Goal: Navigation & Orientation: Find specific page/section

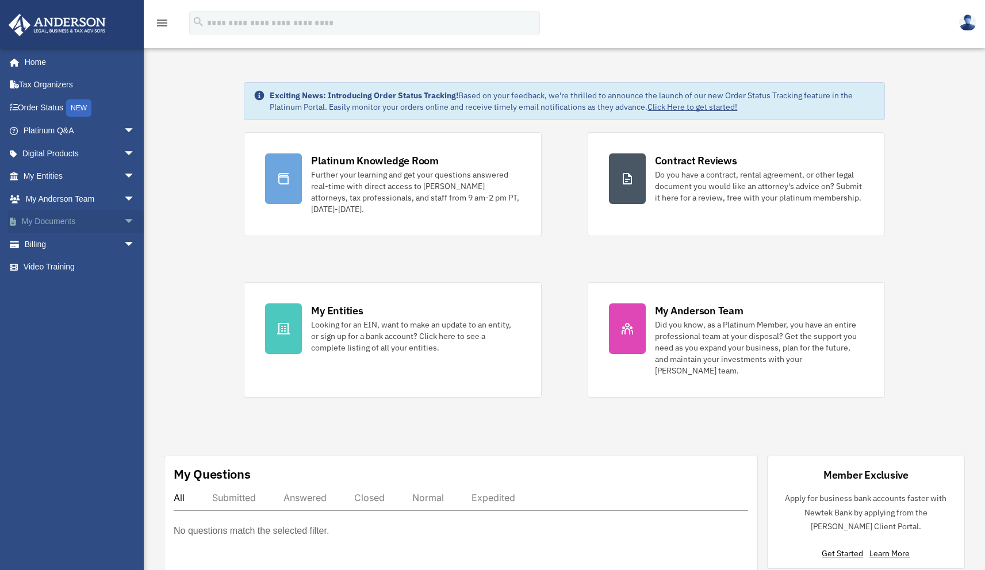
click at [124, 218] on span "arrow_drop_down" at bounding box center [135, 222] width 23 height 24
click at [76, 286] on link "Forms Library" at bounding box center [84, 289] width 136 height 23
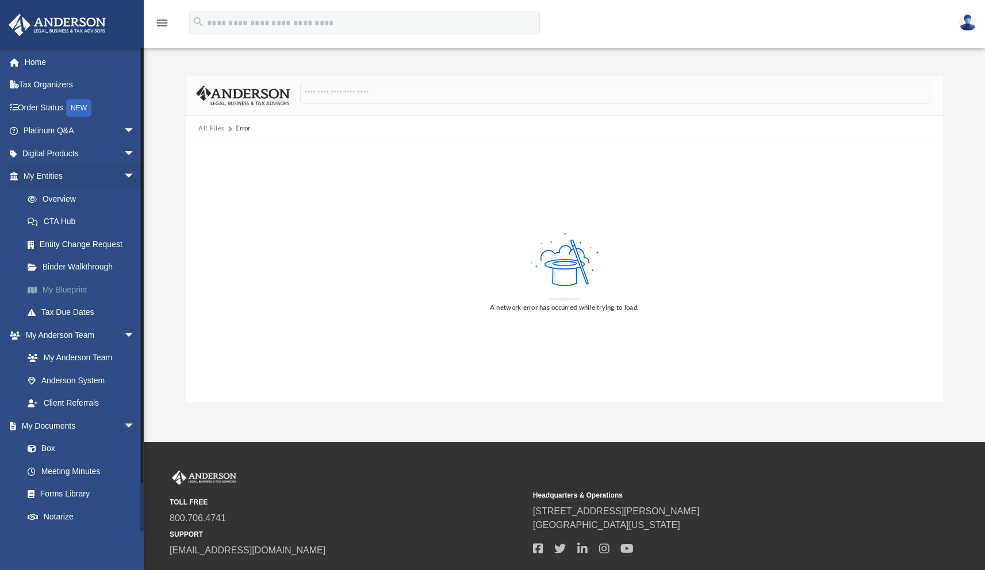
click at [81, 290] on link "My Blueprint" at bounding box center [84, 289] width 136 height 23
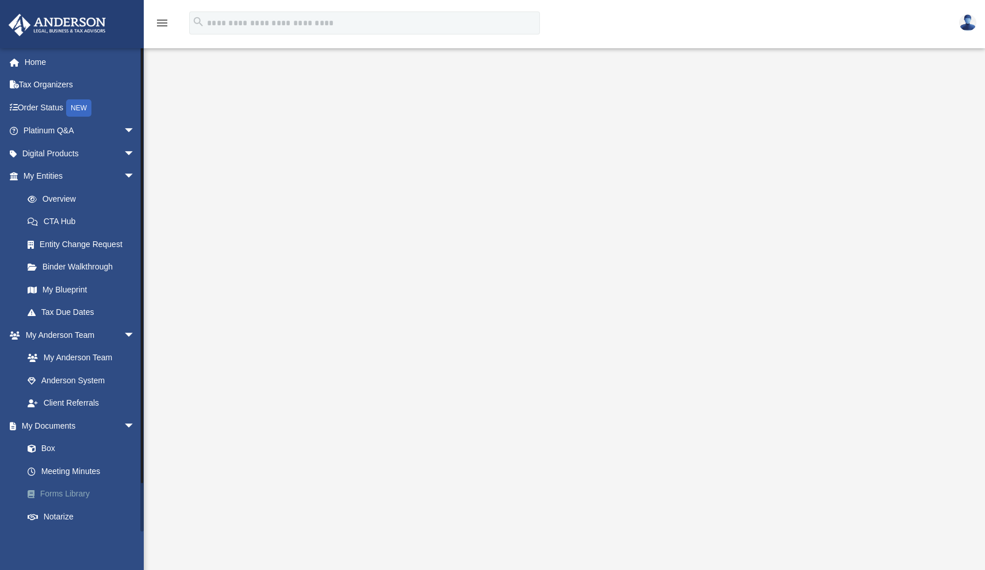
click at [76, 494] on link "Forms Library" at bounding box center [84, 494] width 136 height 23
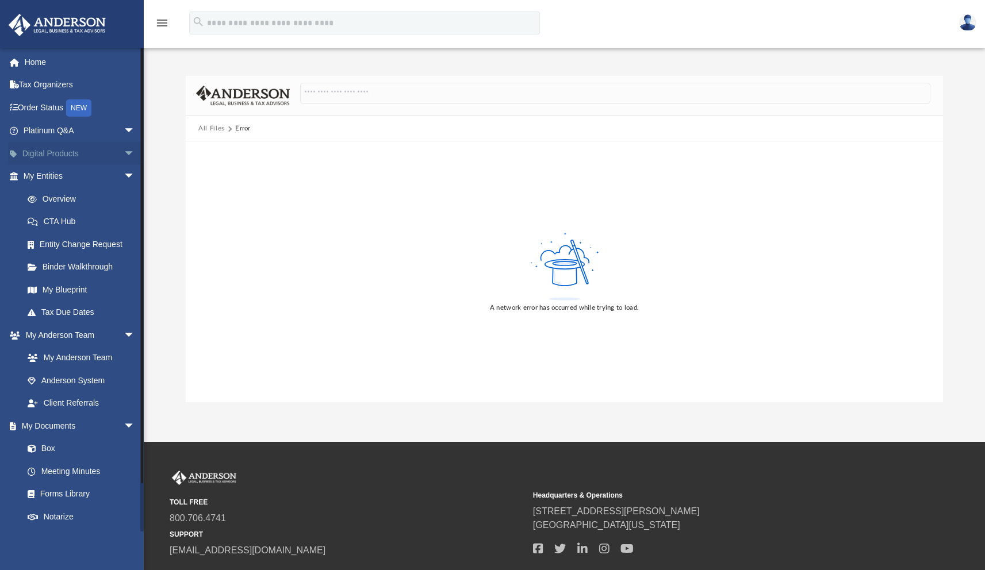
click at [84, 151] on link "Digital Products arrow_drop_down" at bounding box center [80, 153] width 144 height 23
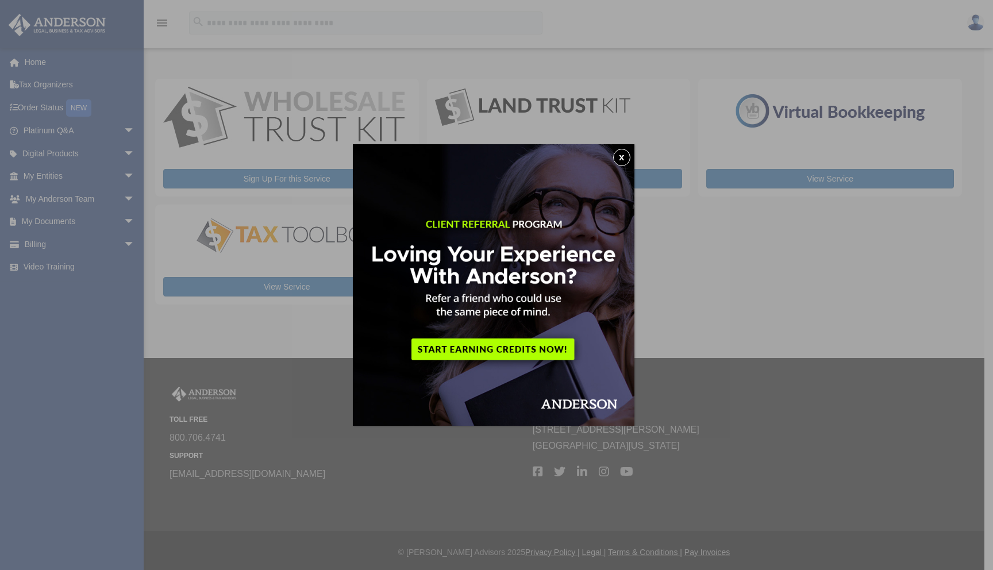
click at [622, 158] on button "x" at bounding box center [621, 157] width 17 height 17
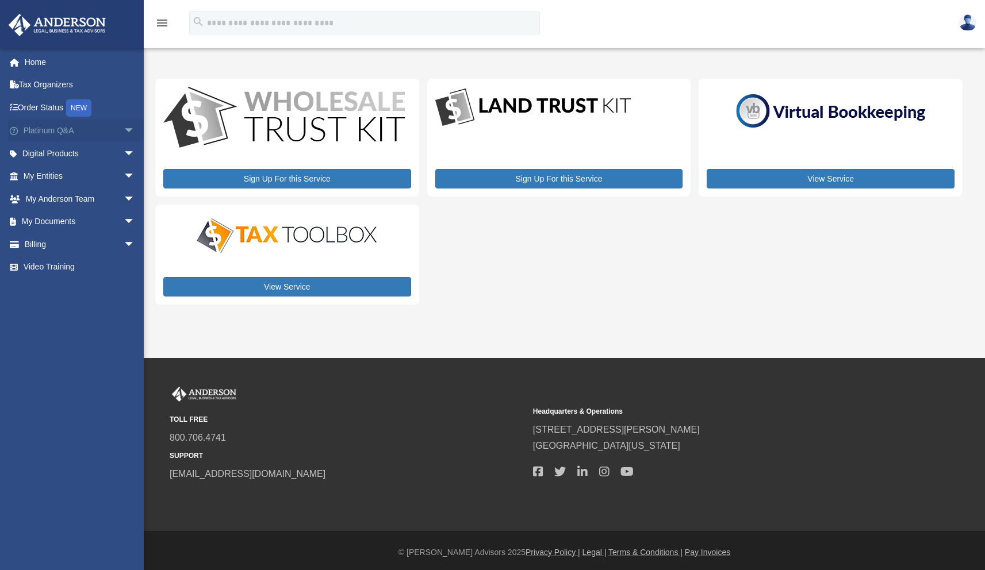
click at [33, 129] on link "Platinum Q&A arrow_drop_down" at bounding box center [80, 131] width 144 height 23
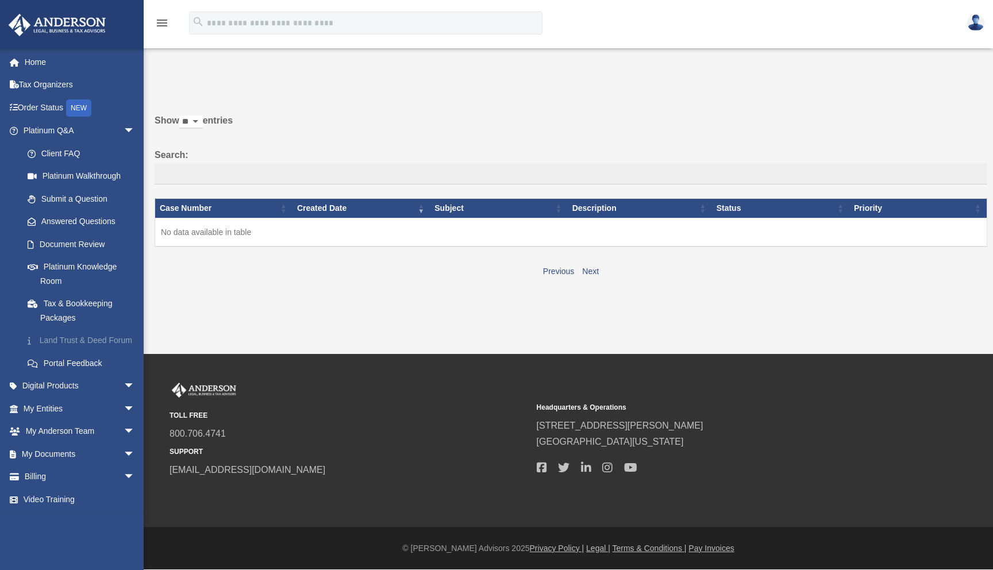
click at [73, 336] on link "Land Trust & Deed Forum" at bounding box center [84, 340] width 136 height 23
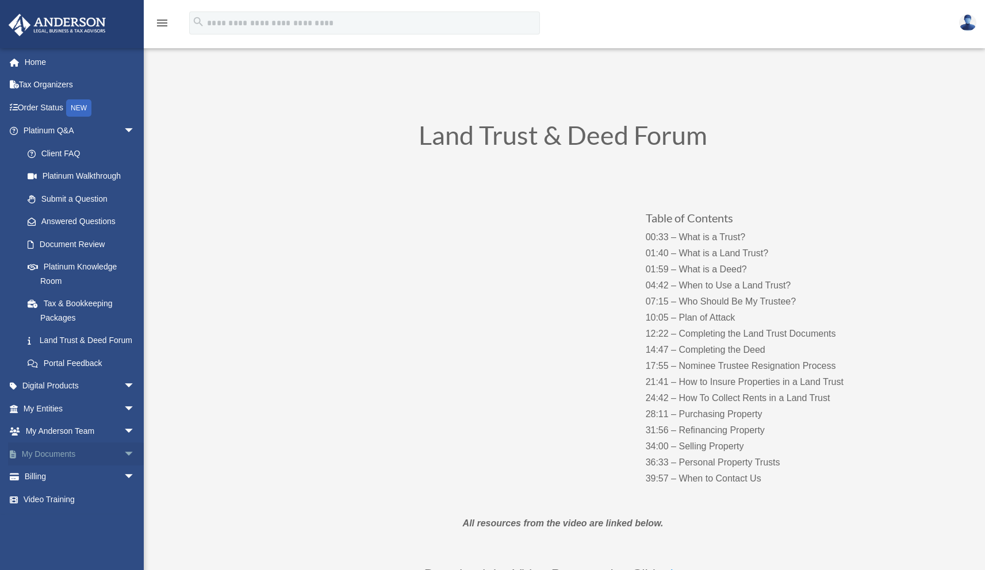
click at [124, 466] on span "arrow_drop_down" at bounding box center [135, 455] width 23 height 24
click at [52, 489] on link "Box" at bounding box center [84, 477] width 136 height 23
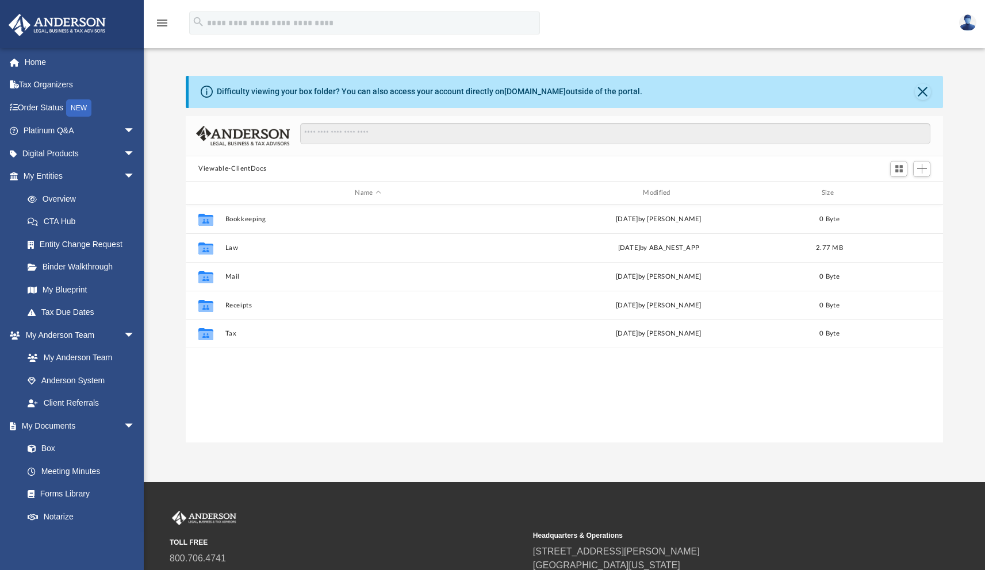
scroll to position [252, 748]
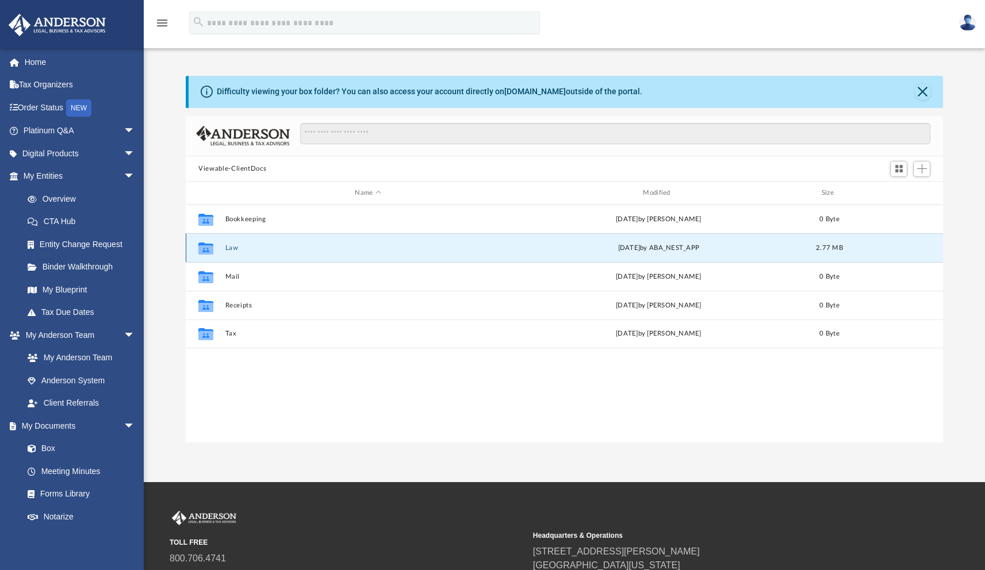
click at [231, 248] on button "Law" at bounding box center [368, 247] width 286 height 7
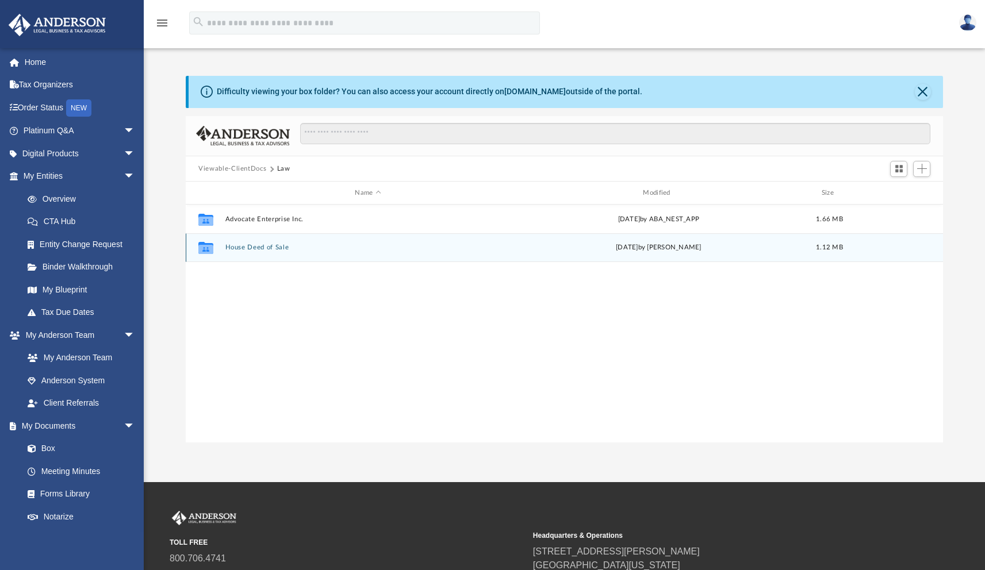
click at [270, 249] on button "House Deed of Sale" at bounding box center [368, 247] width 286 height 7
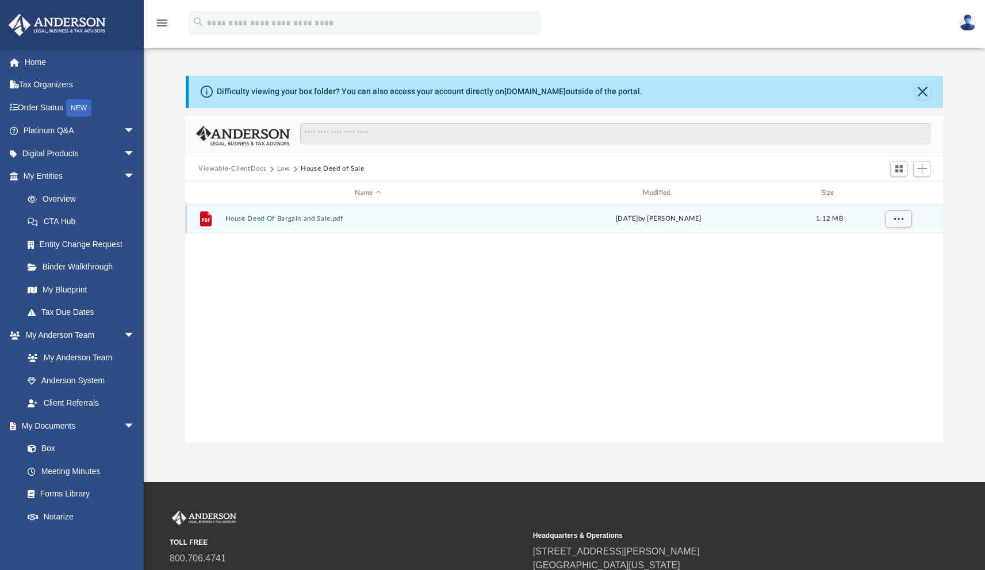
click at [302, 220] on button "House Deed Of Bargain and Sale.pdf" at bounding box center [368, 218] width 286 height 7
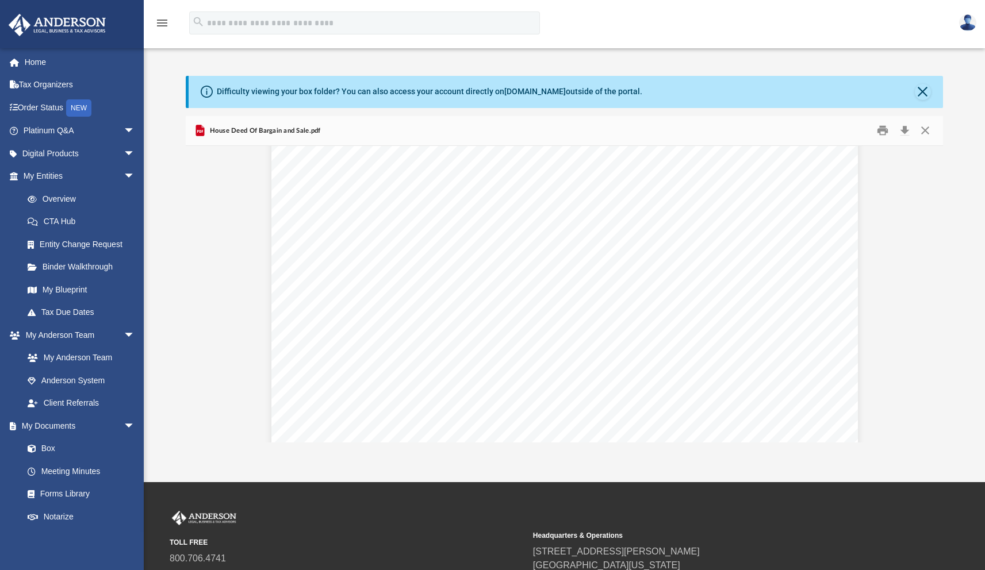
scroll to position [0, 0]
click at [924, 128] on button "Close" at bounding box center [924, 131] width 21 height 18
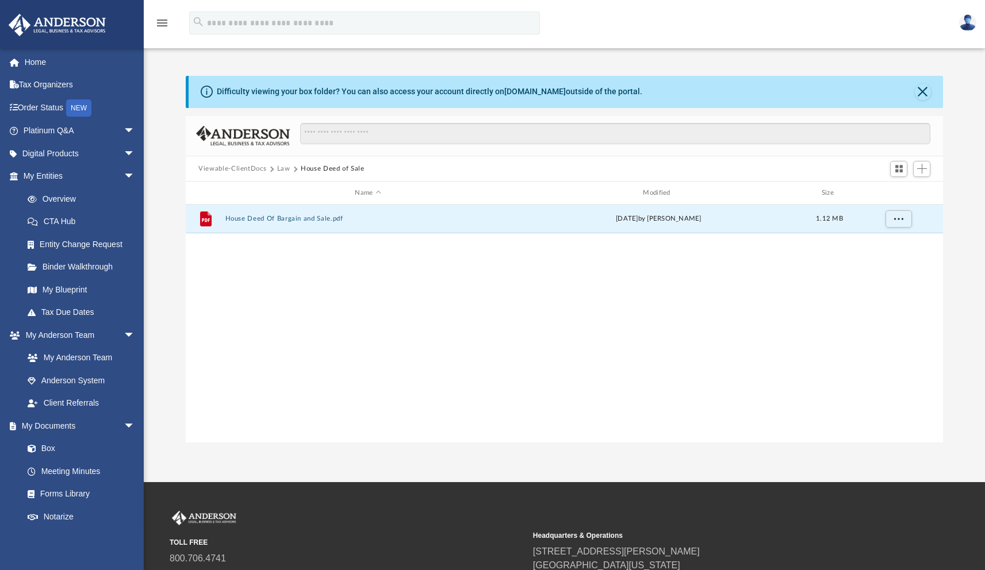
click at [282, 170] on button "Law" at bounding box center [283, 169] width 13 height 10
click at [277, 219] on button "Advocate Enterprise Inc." at bounding box center [368, 219] width 286 height 7
click at [246, 220] on button "Initial Docs" at bounding box center [368, 219] width 286 height 7
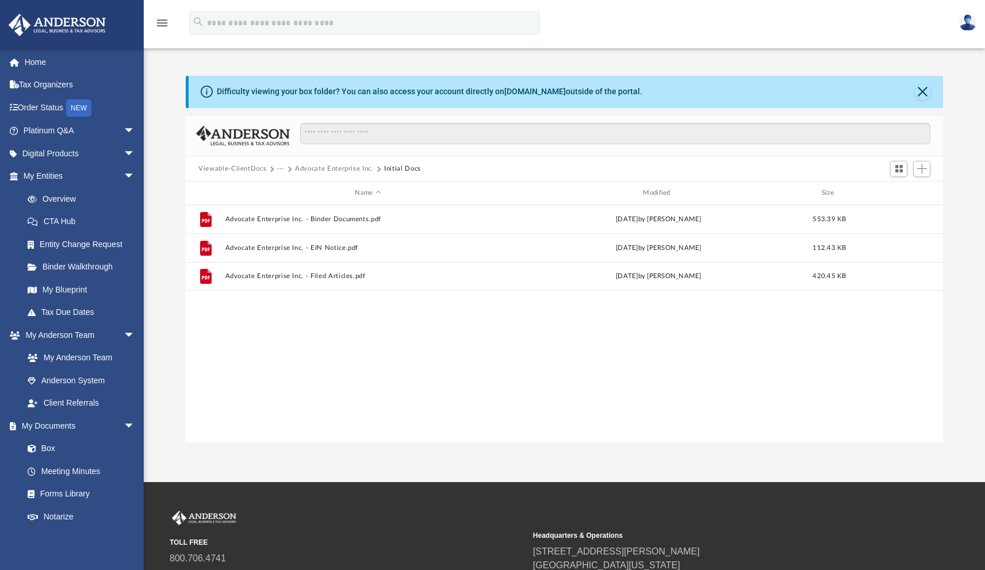
click at [343, 166] on button "Advocate Enterprise Inc." at bounding box center [334, 169] width 79 height 10
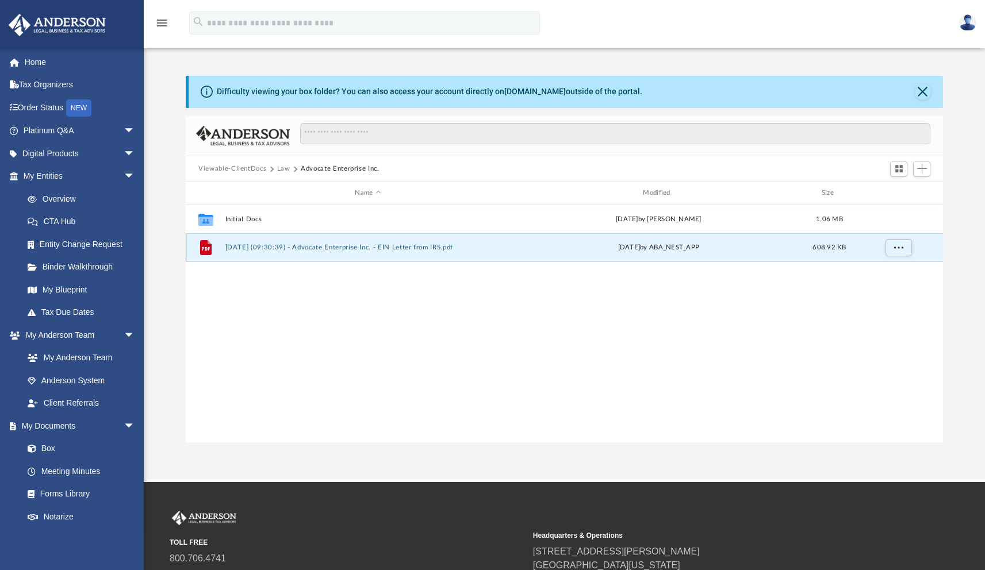
click at [275, 250] on button "2025.09.22 (09:30:39) - Advocate Enterprise Inc. - EIN Letter from IRS.pdf" at bounding box center [368, 247] width 286 height 7
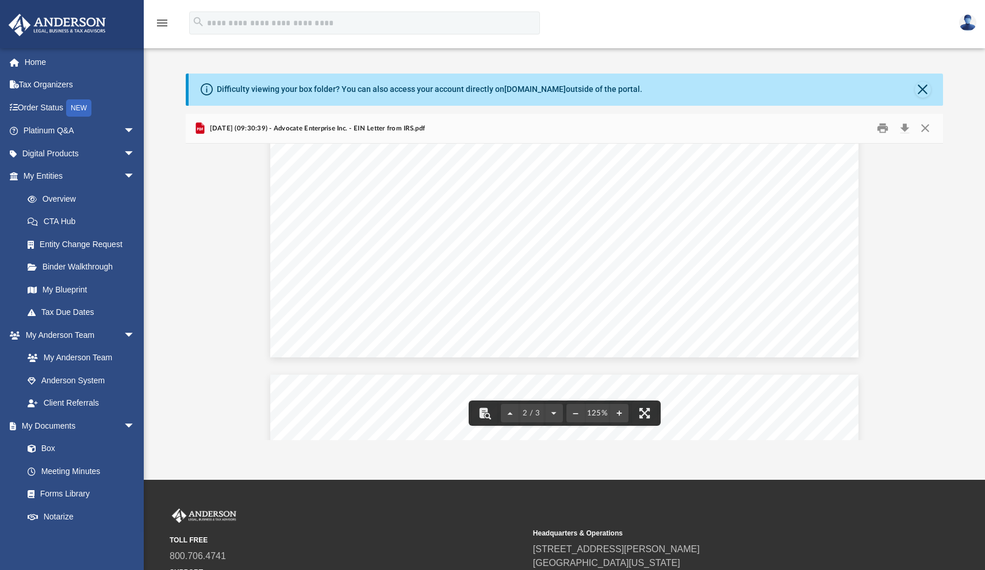
scroll to position [531, 0]
click at [931, 128] on button "Close" at bounding box center [924, 129] width 21 height 18
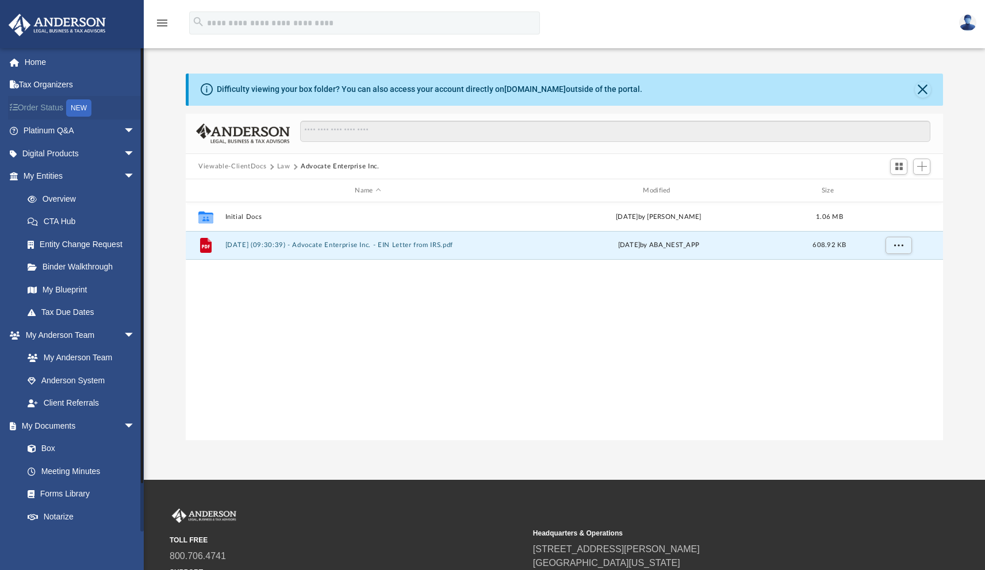
click at [55, 109] on link "Order Status NEW" at bounding box center [80, 108] width 144 height 24
click at [75, 108] on div "NEW" at bounding box center [78, 107] width 25 height 17
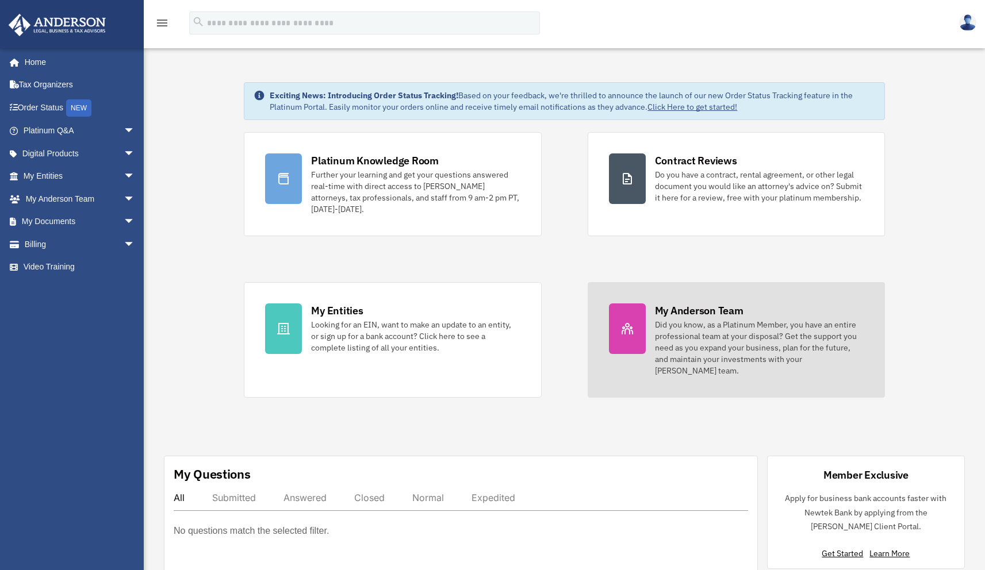
click at [628, 316] on div at bounding box center [627, 329] width 37 height 51
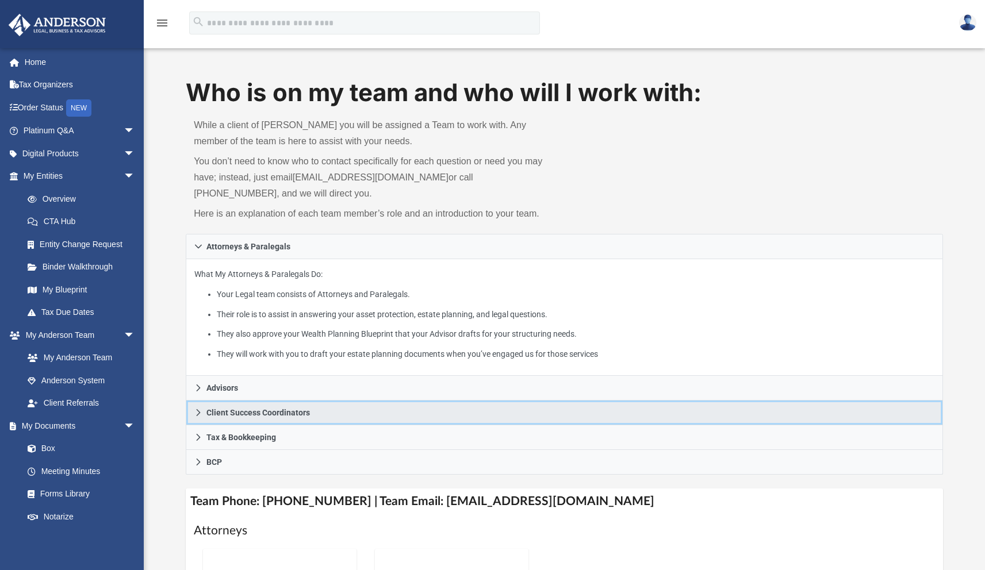
click at [308, 414] on span "Client Success Coordinators" at bounding box center [257, 413] width 103 height 8
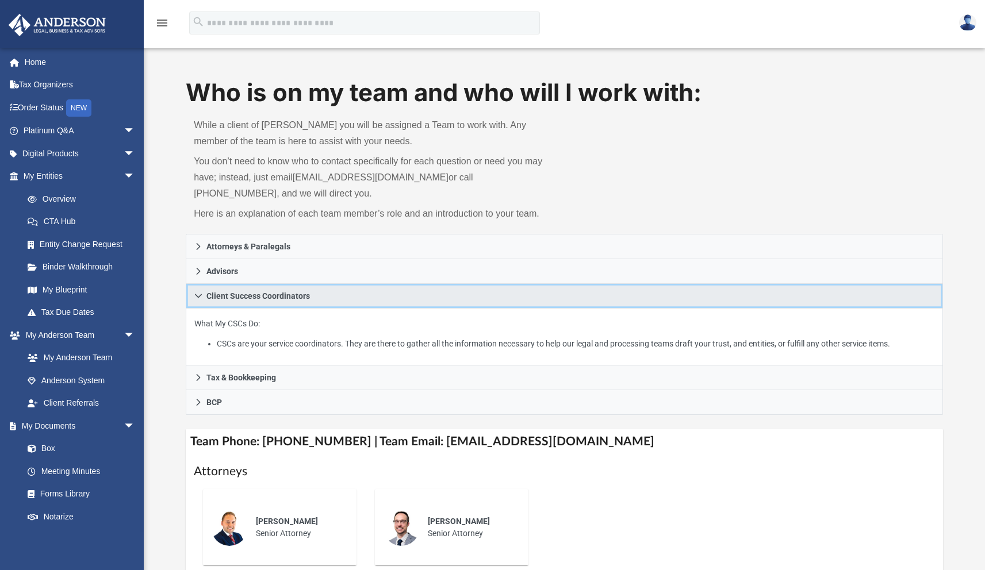
click at [201, 294] on icon at bounding box center [198, 296] width 8 height 8
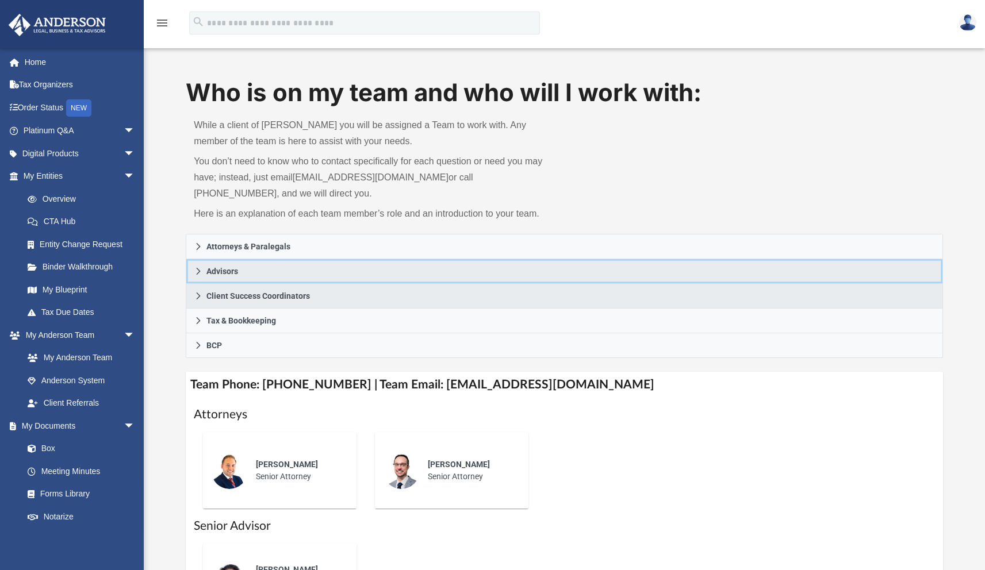
click at [199, 274] on icon at bounding box center [198, 271] width 8 height 8
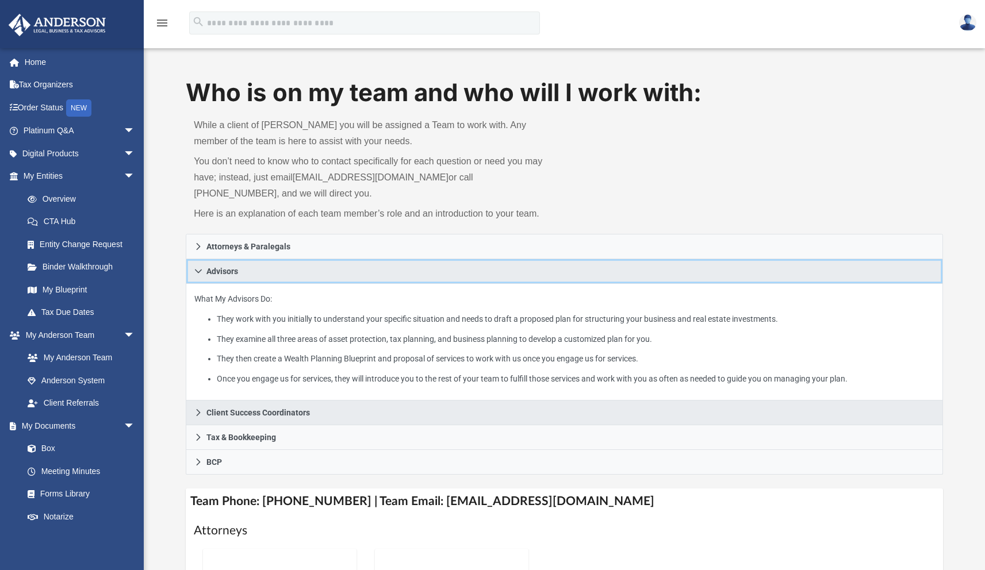
click at [199, 274] on icon at bounding box center [198, 271] width 8 height 8
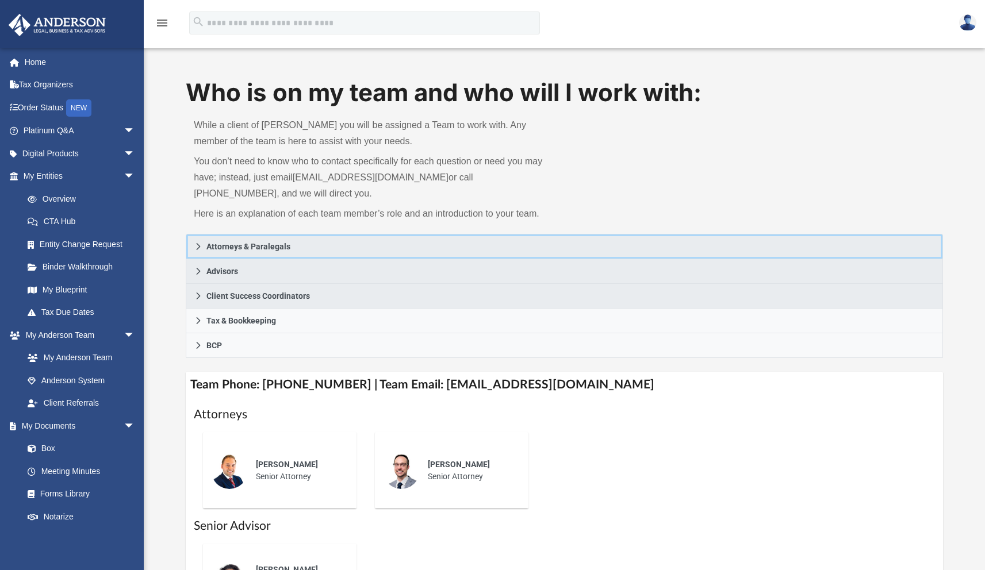
click at [202, 248] on link "Attorneys & Paralegals" at bounding box center [564, 246] width 757 height 25
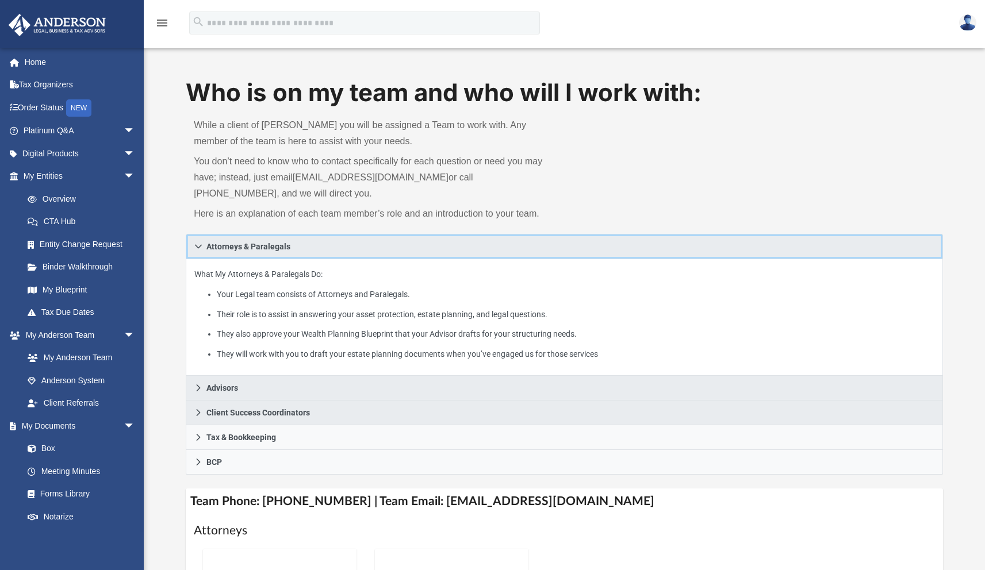
click at [202, 248] on link "Attorneys & Paralegals" at bounding box center [564, 246] width 757 height 25
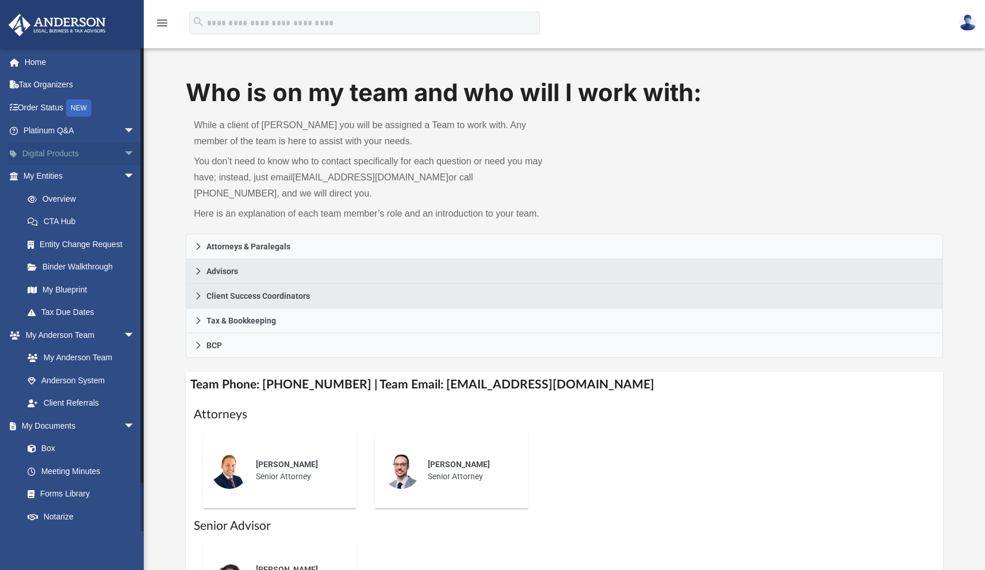
click at [125, 145] on span "arrow_drop_down" at bounding box center [135, 154] width 23 height 24
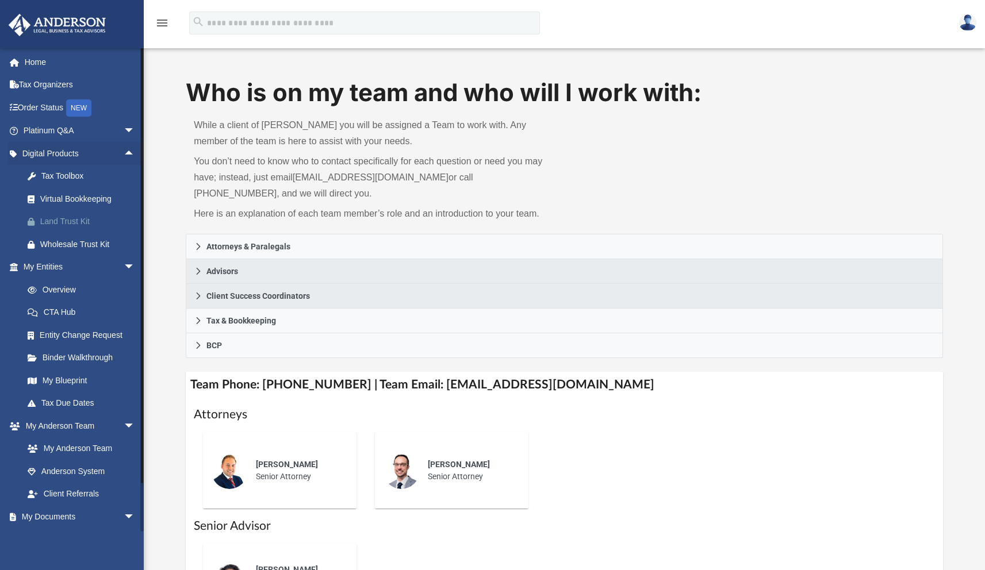
click at [79, 222] on div "Land Trust Kit" at bounding box center [89, 221] width 98 height 14
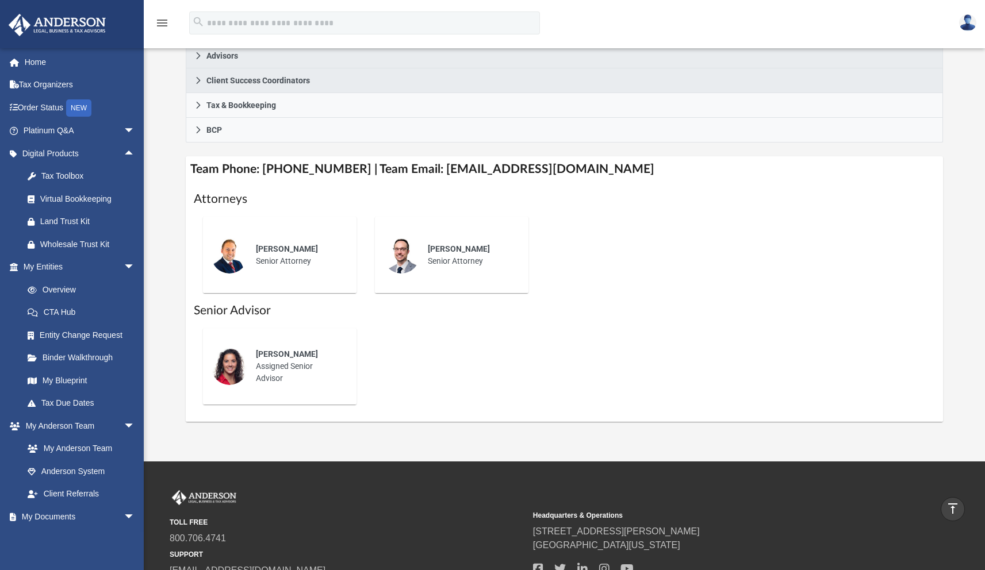
scroll to position [212, 0]
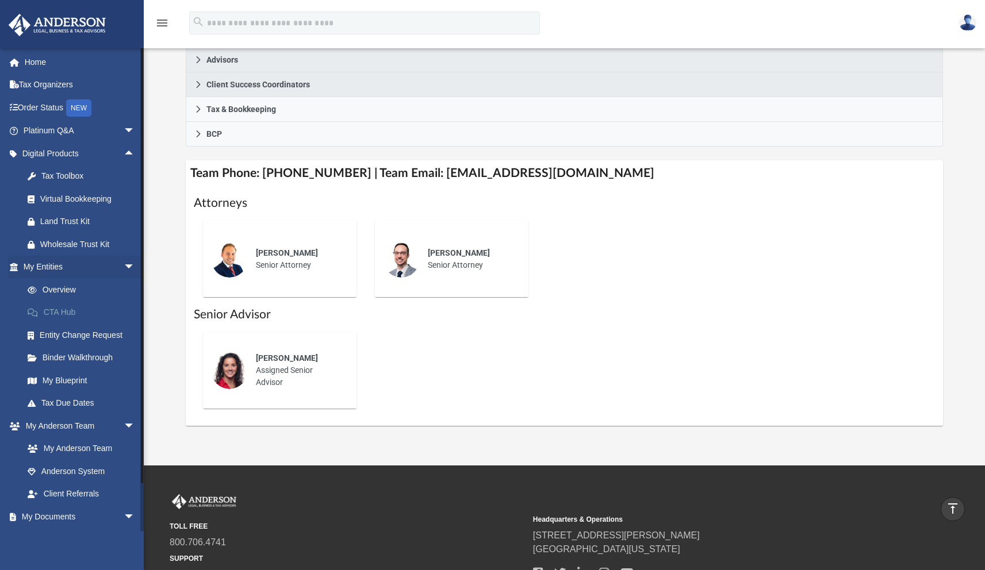
click at [66, 305] on link "CTA Hub" at bounding box center [84, 312] width 136 height 23
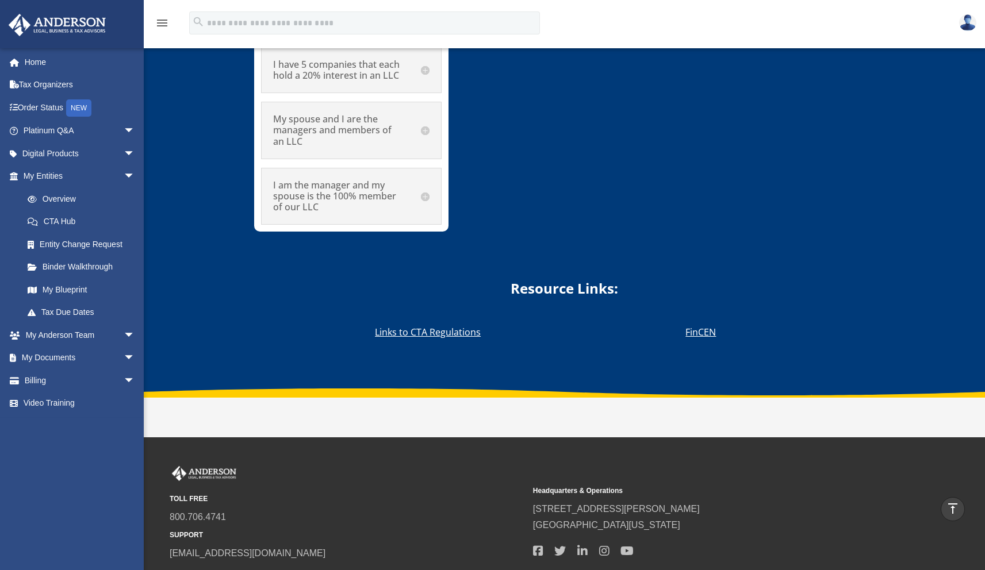
scroll to position [6769, 0]
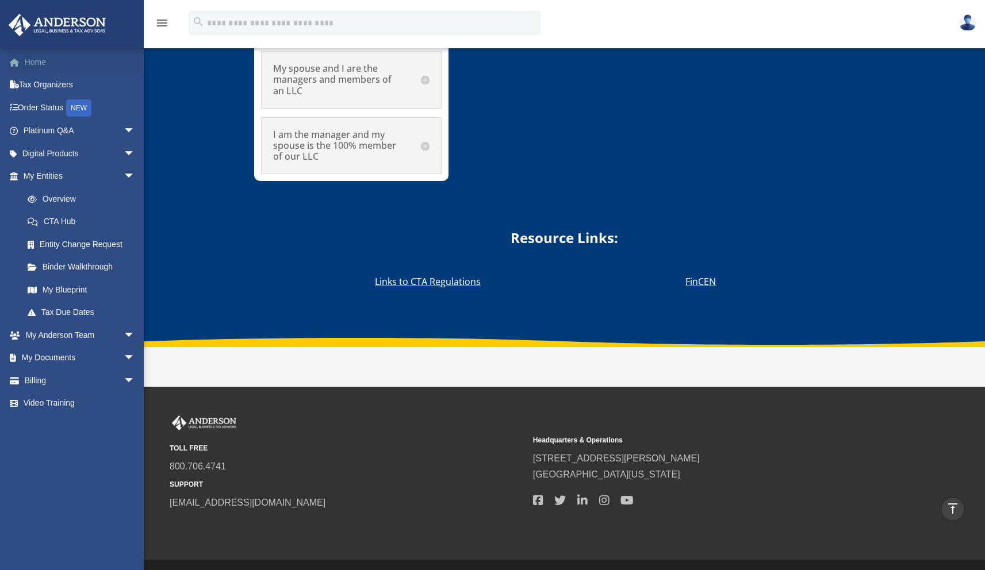
click at [34, 52] on link "Home" at bounding box center [80, 62] width 144 height 23
click at [43, 64] on link "Home" at bounding box center [80, 62] width 144 height 23
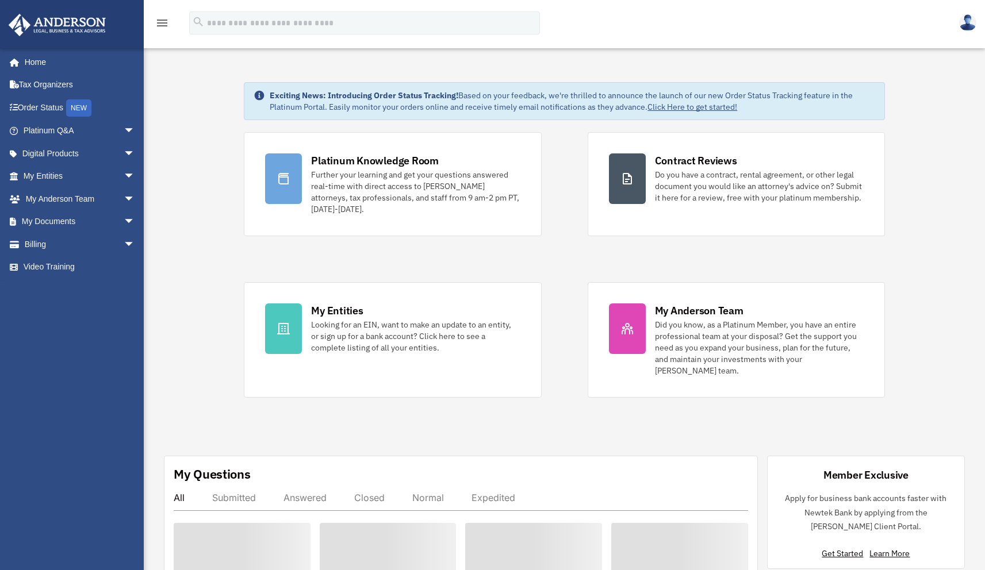
click at [30, 54] on link "Home" at bounding box center [77, 62] width 139 height 23
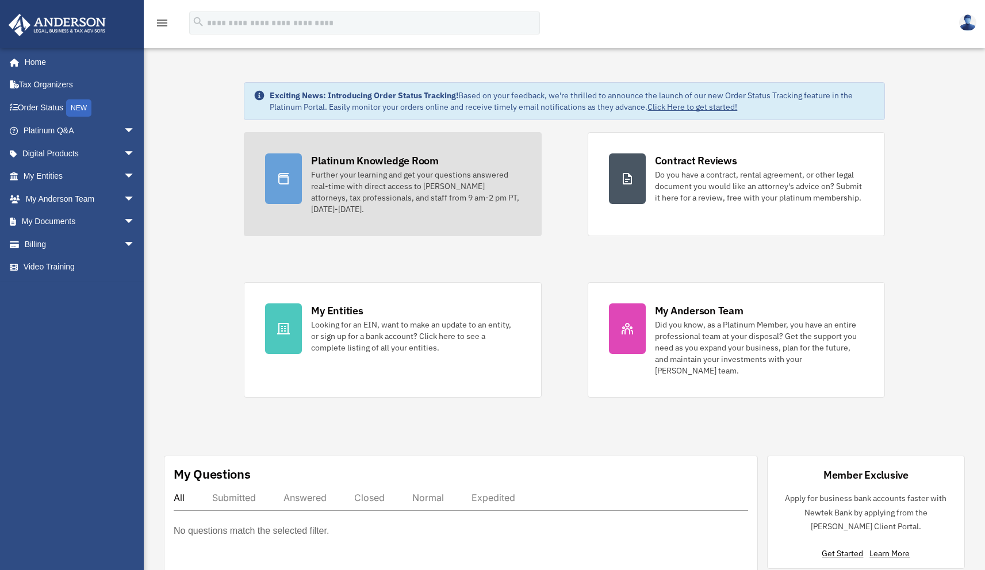
click at [378, 160] on div "Platinum Knowledge Room" at bounding box center [375, 160] width 128 height 14
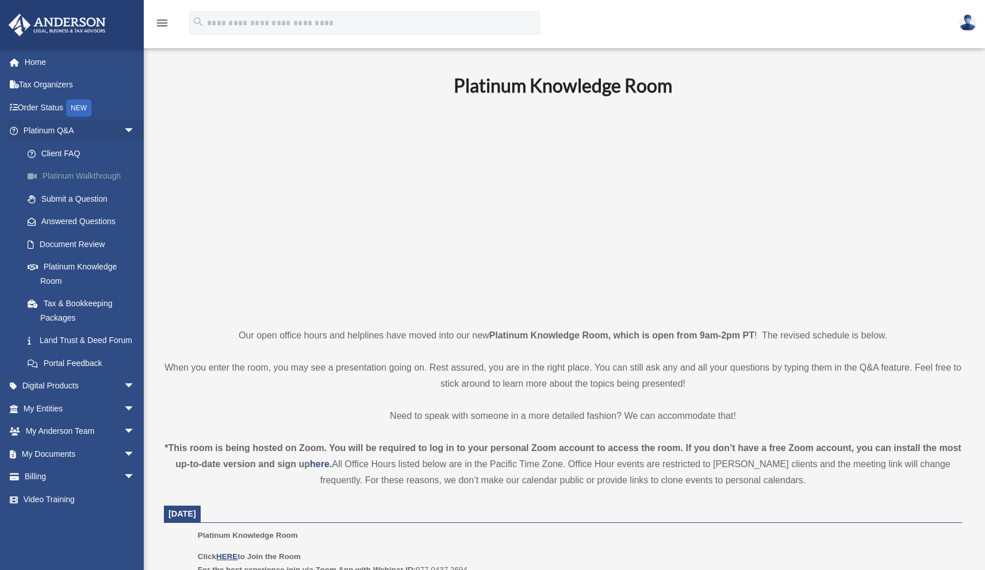
click at [100, 175] on link "Platinum Walkthrough" at bounding box center [84, 176] width 136 height 23
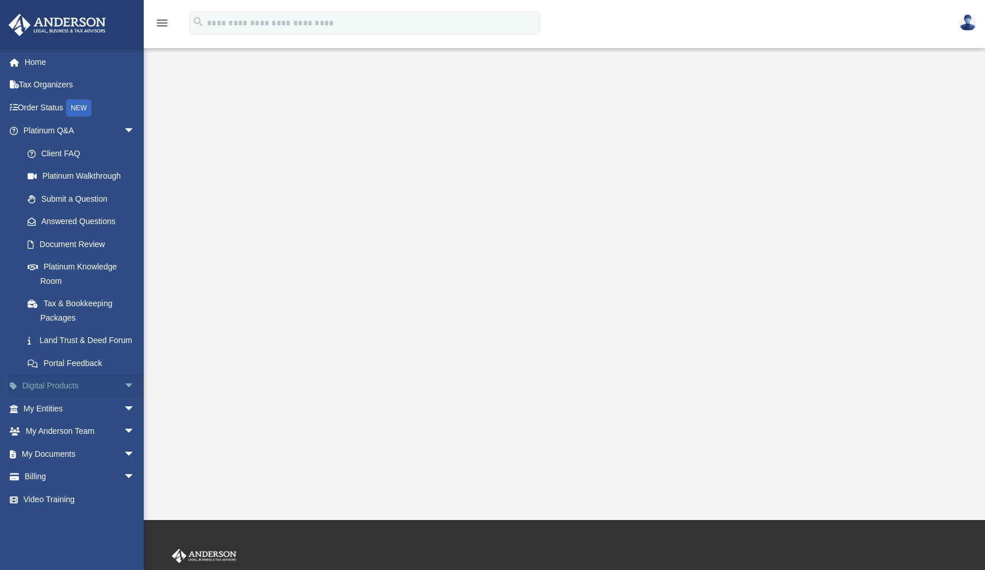
click at [69, 398] on link "Digital Products arrow_drop_down" at bounding box center [80, 386] width 144 height 23
click at [124, 398] on span "arrow_drop_down" at bounding box center [135, 387] width 23 height 24
